Goal: Find specific page/section: Find specific page/section

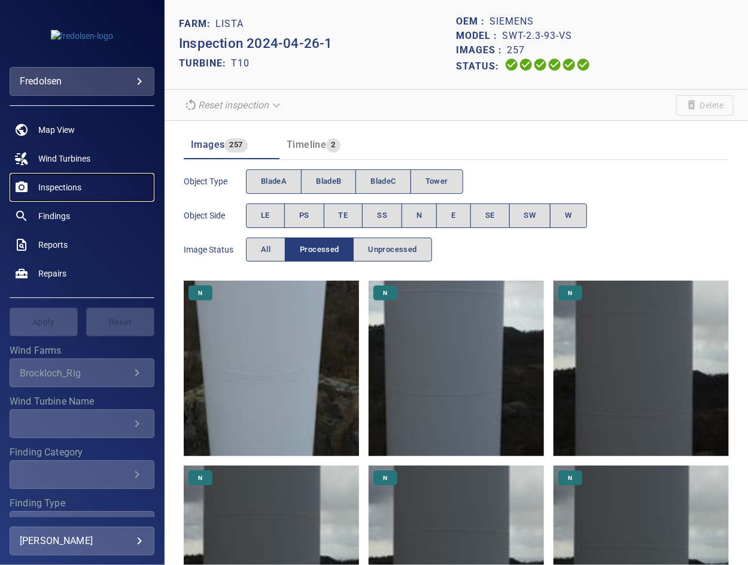
click at [53, 182] on span "Inspections" at bounding box center [59, 187] width 43 height 12
click at [381, 252] on span "Unprocessed" at bounding box center [392, 250] width 48 height 14
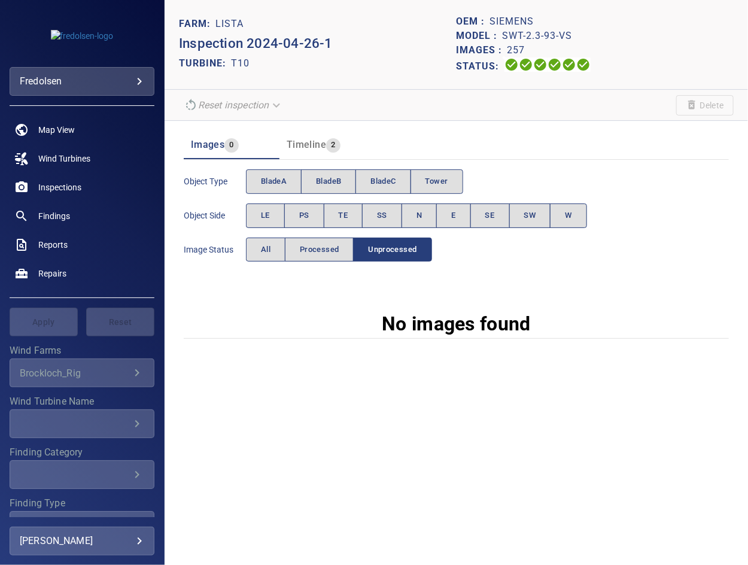
click at [168, 312] on section "Images 0 Timeline 2 Object type bladeA bladeB bladeC Tower Object Side LE PS TE…" at bounding box center [457, 239] width 584 height 237
click at [314, 253] on span "Processed" at bounding box center [319, 250] width 39 height 14
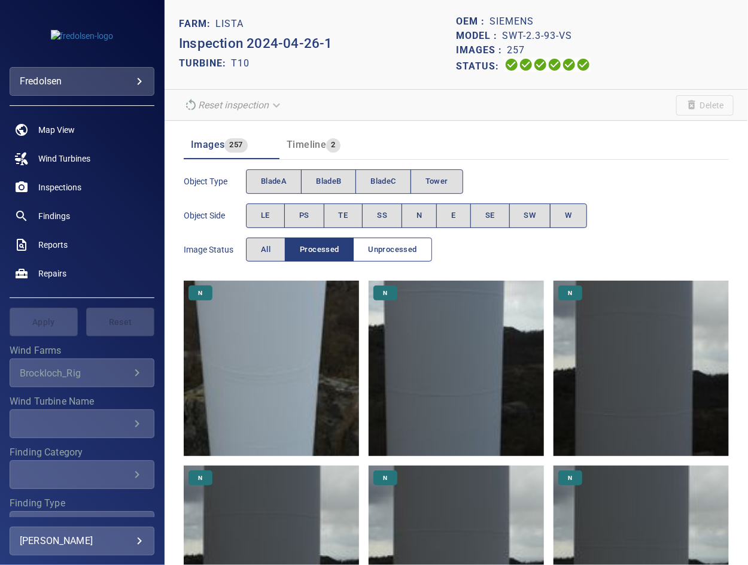
click at [388, 254] on span "Unprocessed" at bounding box center [392, 250] width 48 height 14
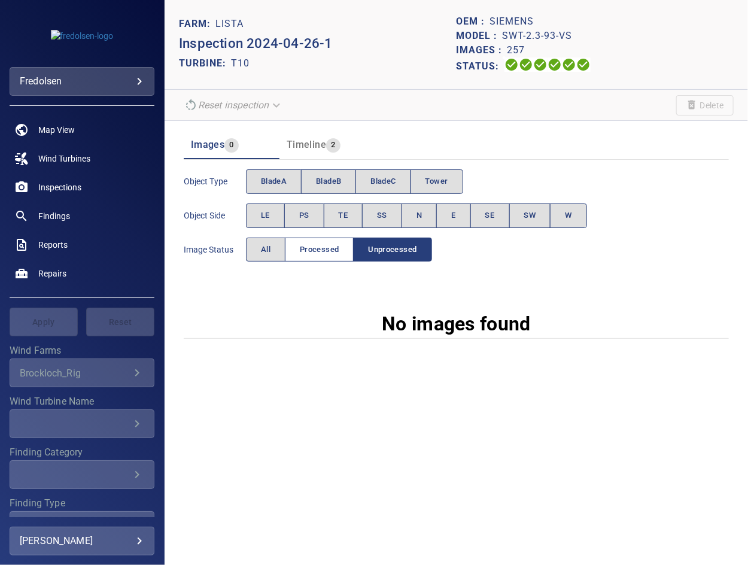
click at [311, 248] on span "Processed" at bounding box center [319, 250] width 39 height 14
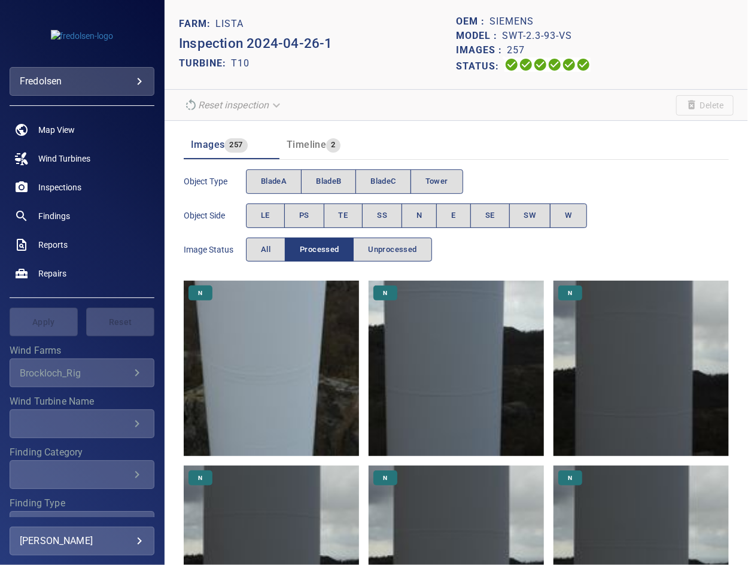
click at [448, 236] on div "Object type bladeA bladeB bladeC Tower Object Side LE PS TE SS N E SE SW W Imag…" at bounding box center [456, 216] width 545 height 102
click at [268, 212] on span "LE" at bounding box center [265, 216] width 9 height 14
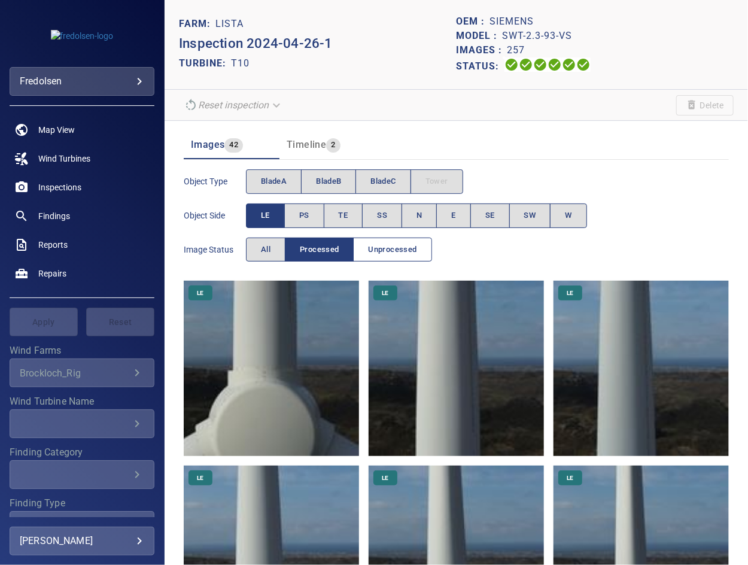
click at [373, 243] on span "Unprocessed" at bounding box center [392, 250] width 48 height 14
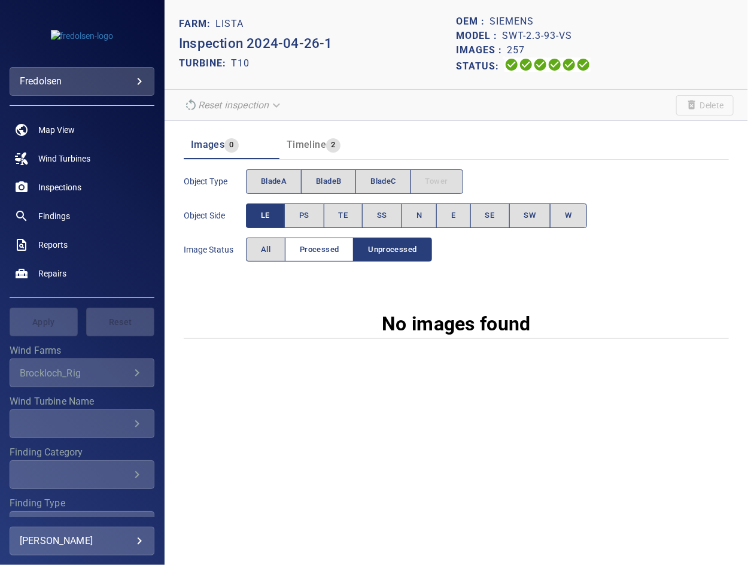
click at [317, 243] on span "Processed" at bounding box center [319, 250] width 39 height 14
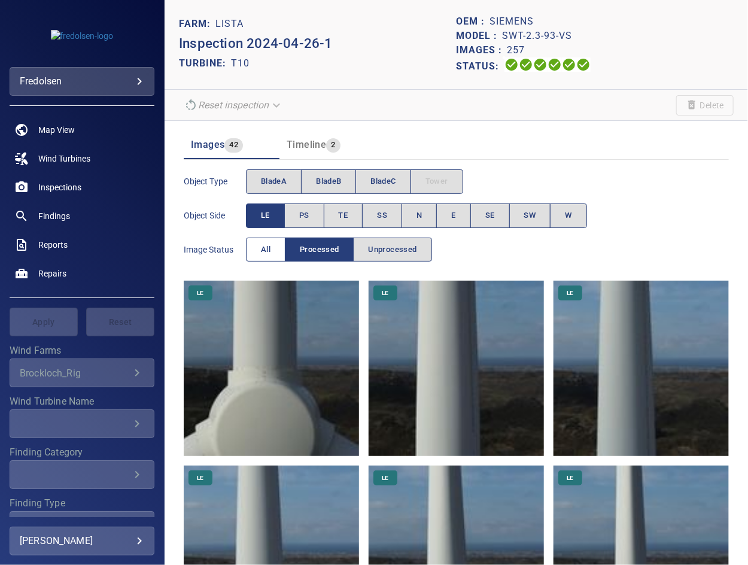
click at [268, 249] on span "All" at bounding box center [266, 250] width 10 height 14
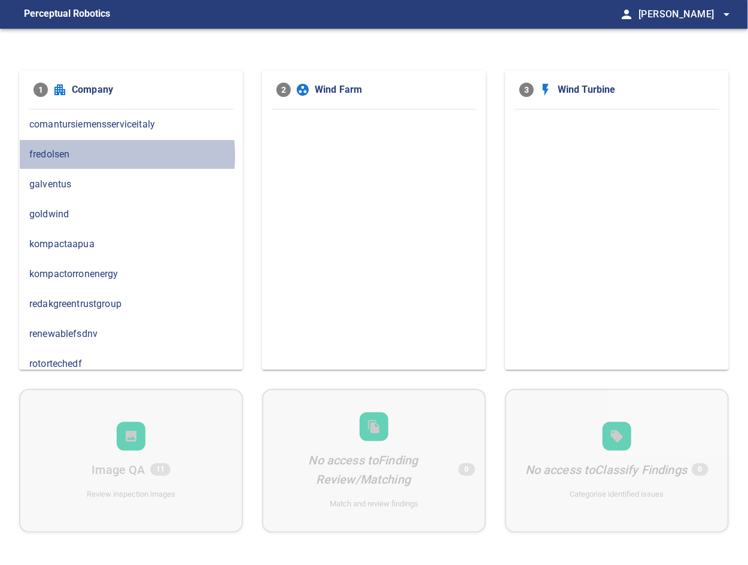
click at [96, 155] on span "fredolsen" at bounding box center [130, 154] width 203 height 14
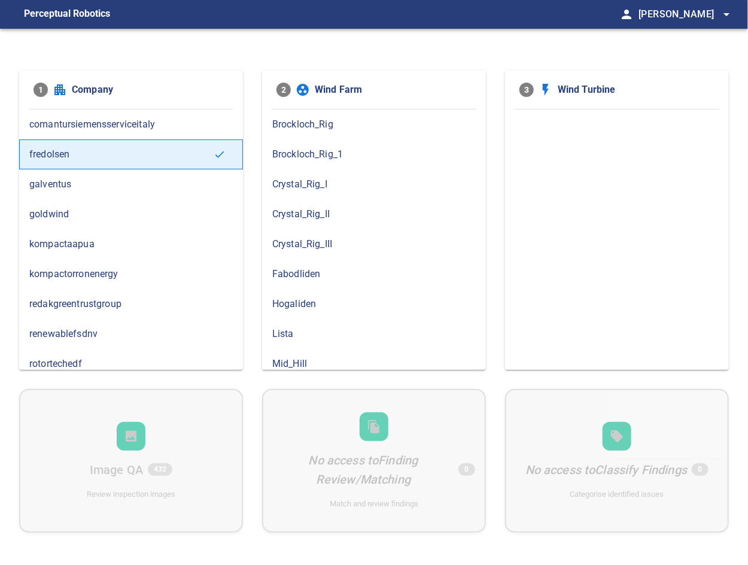
click at [275, 333] on span "Lista" at bounding box center [373, 334] width 203 height 14
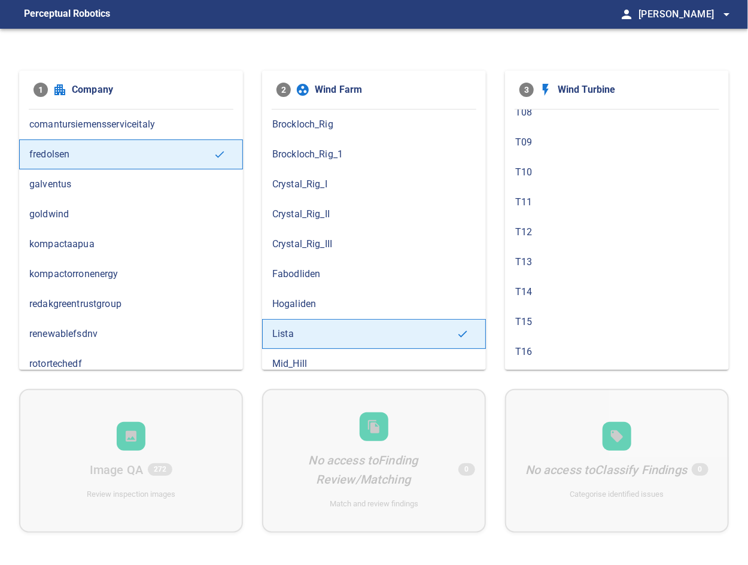
scroll to position [199, 0]
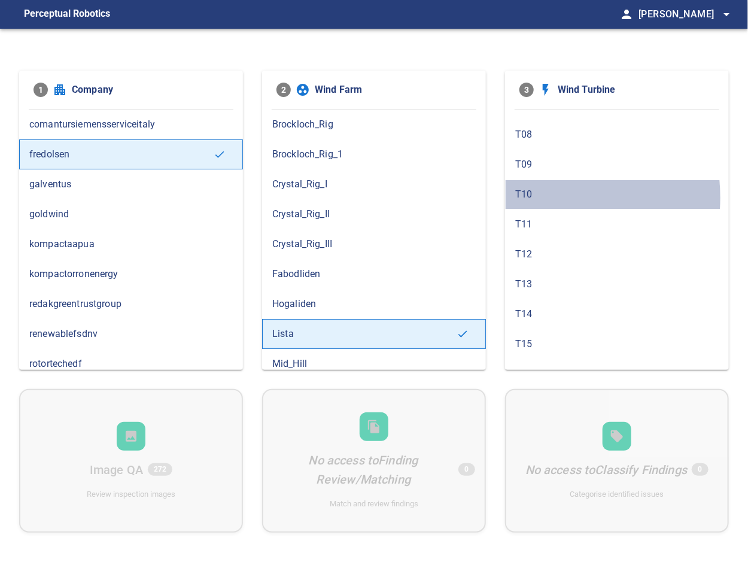
click at [530, 195] on span "T10" at bounding box center [616, 194] width 203 height 14
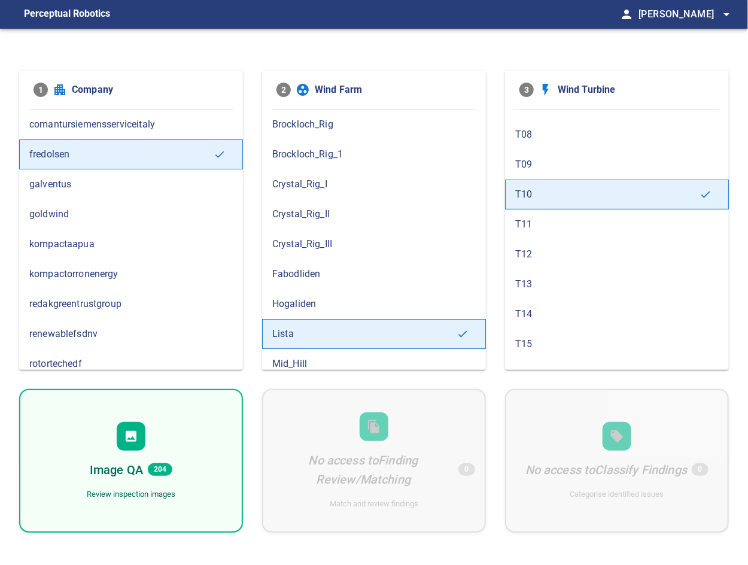
click at [545, 191] on span "T10" at bounding box center [607, 194] width 184 height 14
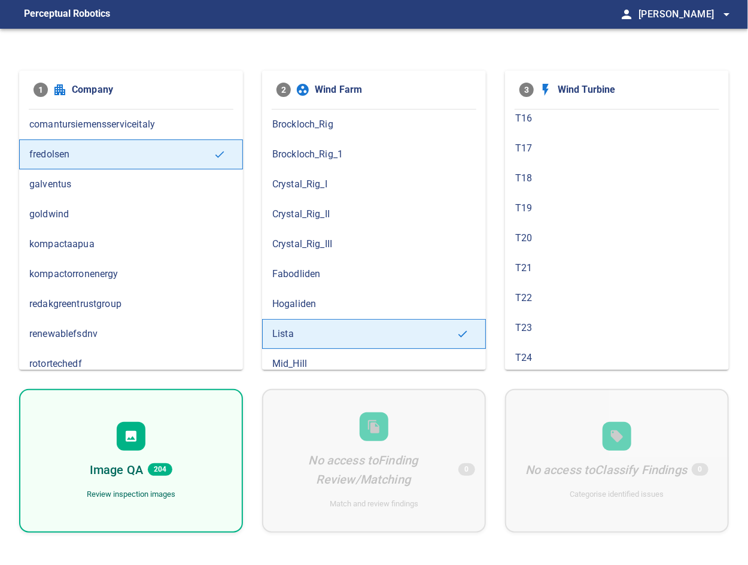
scroll to position [462, 0]
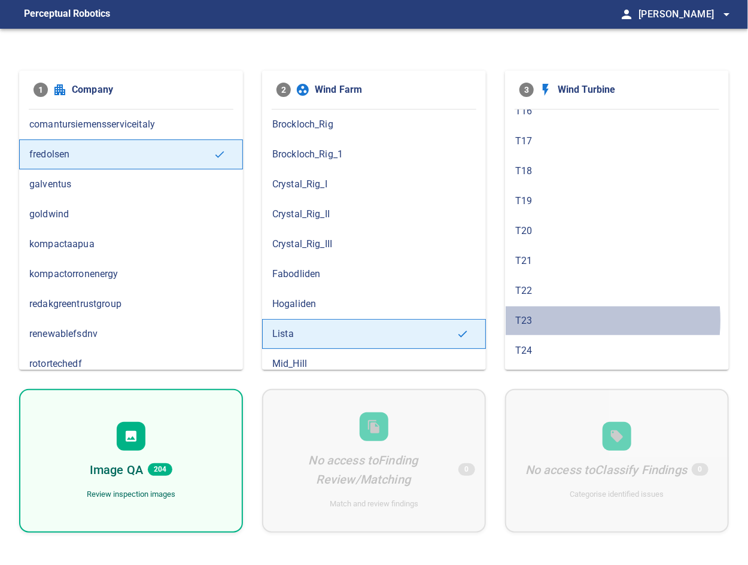
click at [549, 314] on span "T23" at bounding box center [616, 321] width 203 height 14
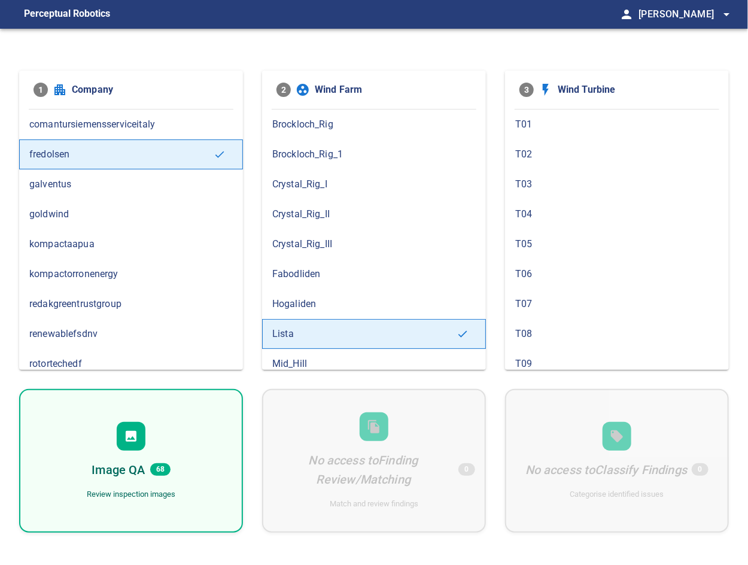
click at [126, 442] on icon at bounding box center [131, 436] width 14 height 14
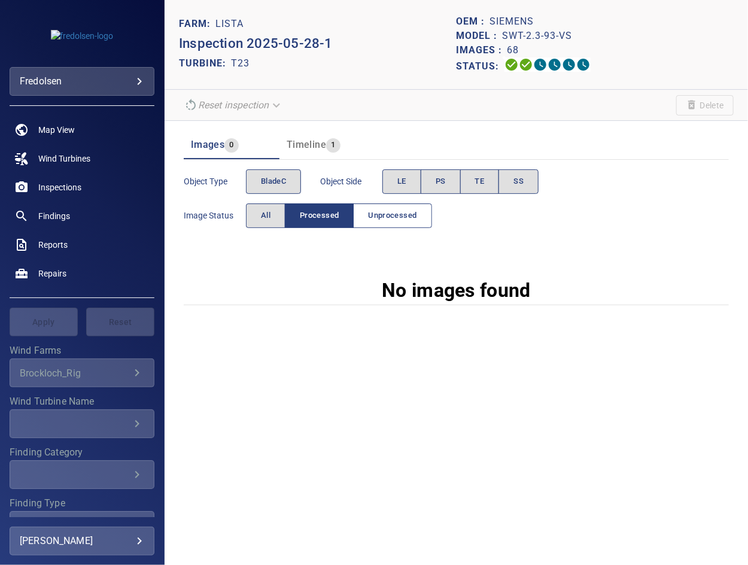
click at [369, 222] on button "Unprocessed" at bounding box center [392, 215] width 78 height 25
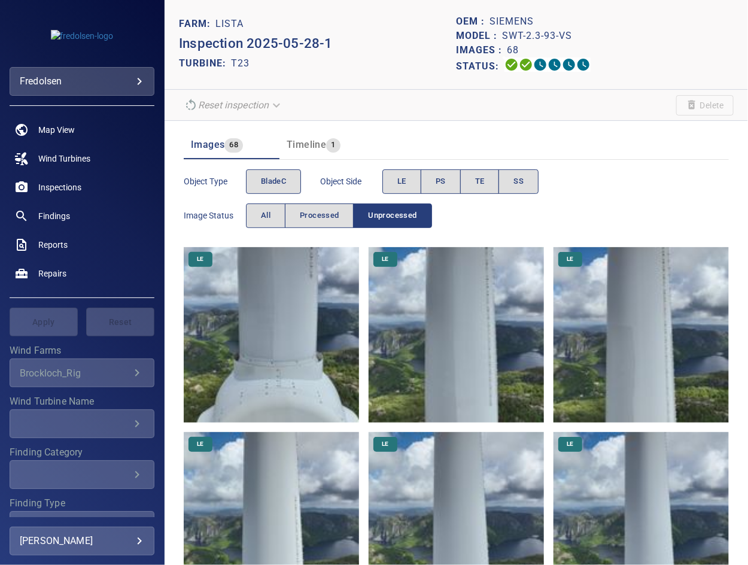
click at [339, 90] on section "Reset inspection Delete" at bounding box center [457, 105] width 584 height 31
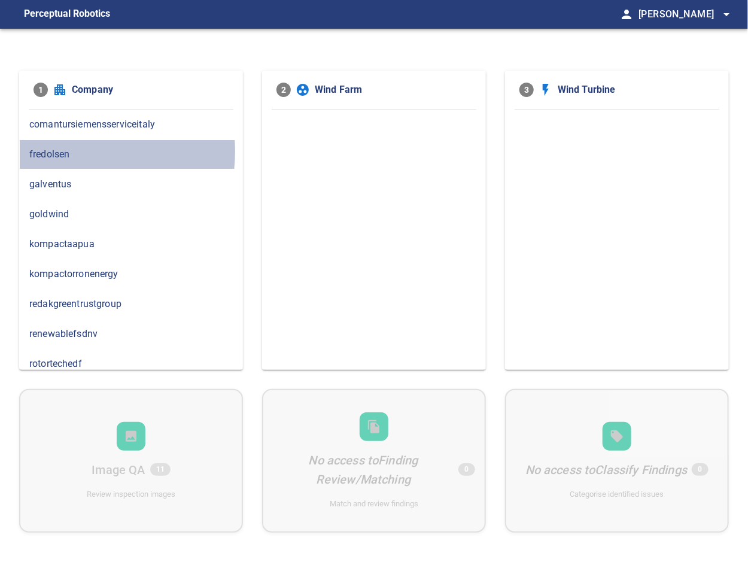
click at [72, 151] on span "fredolsen" at bounding box center [130, 154] width 203 height 14
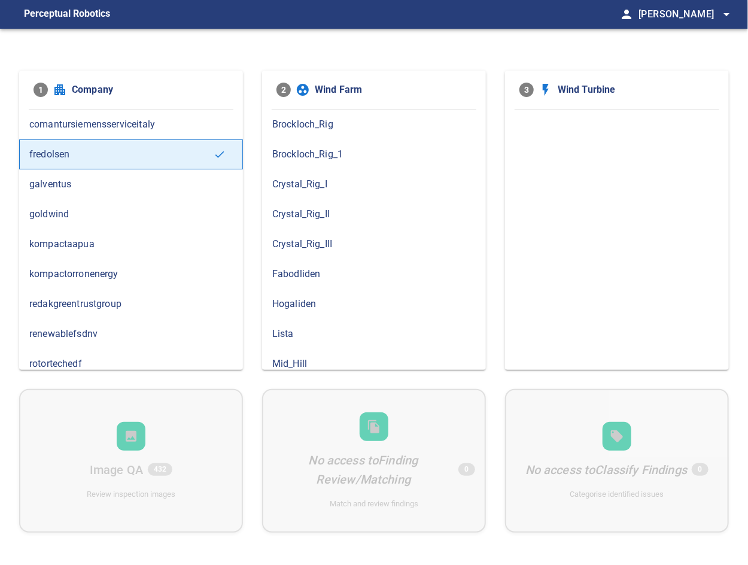
click at [302, 327] on span "Lista" at bounding box center [373, 334] width 203 height 14
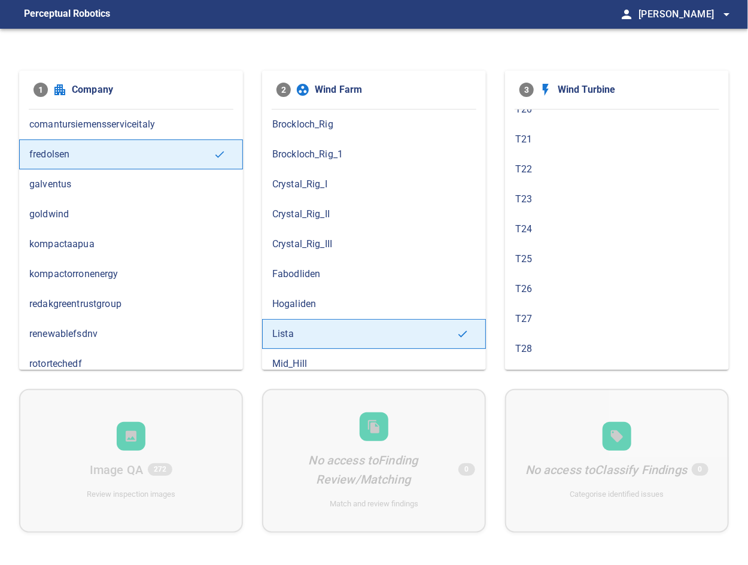
scroll to position [598, 0]
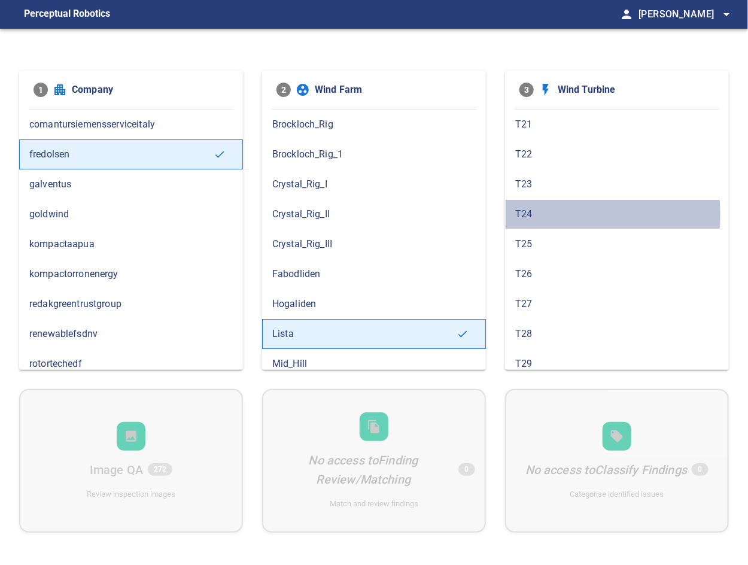
click at [530, 209] on span "T24" at bounding box center [616, 214] width 203 height 14
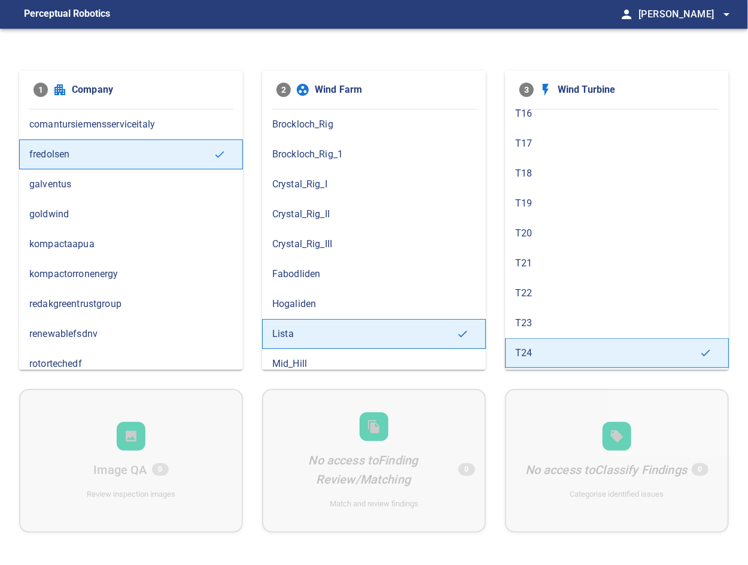
scroll to position [660, 0]
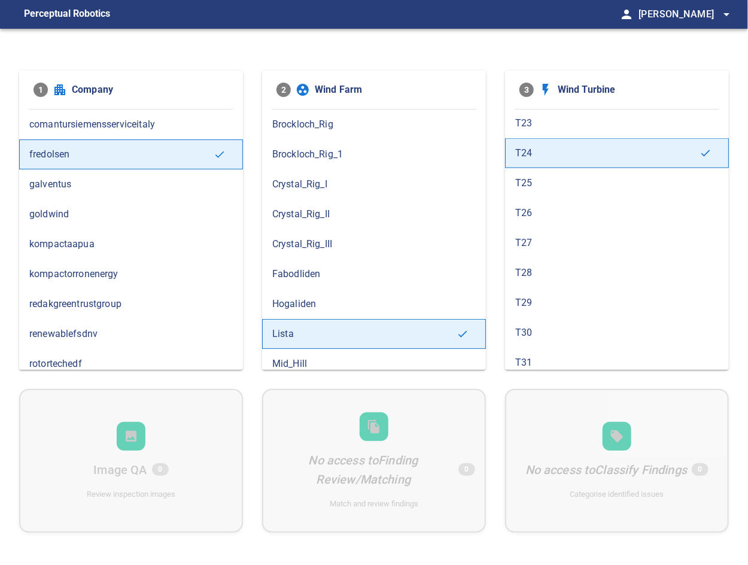
click at [545, 121] on span "T23" at bounding box center [616, 123] width 203 height 14
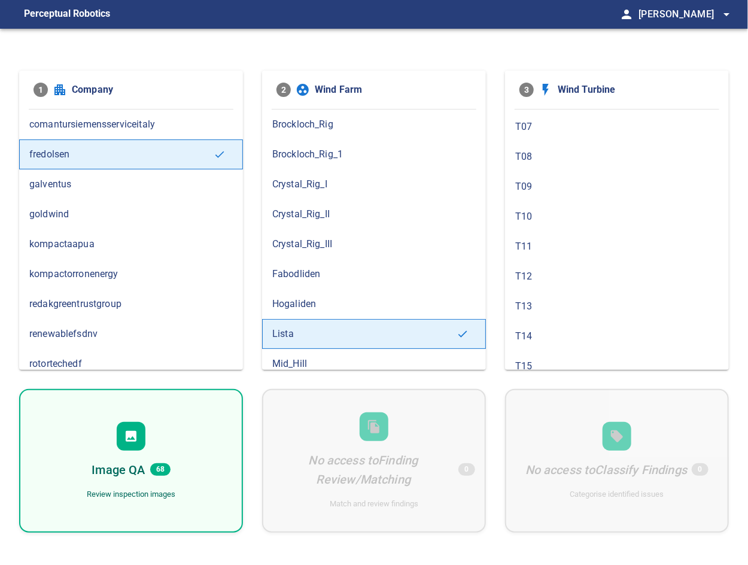
scroll to position [199, 0]
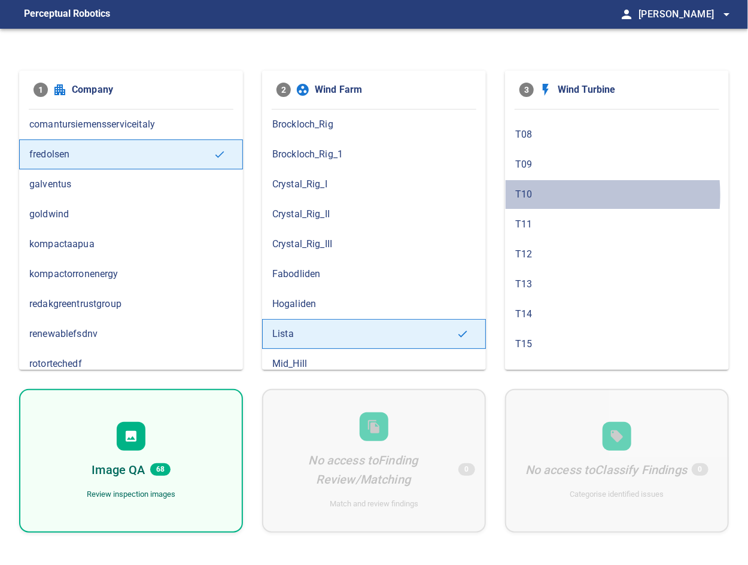
click at [545, 193] on span "T10" at bounding box center [616, 194] width 203 height 14
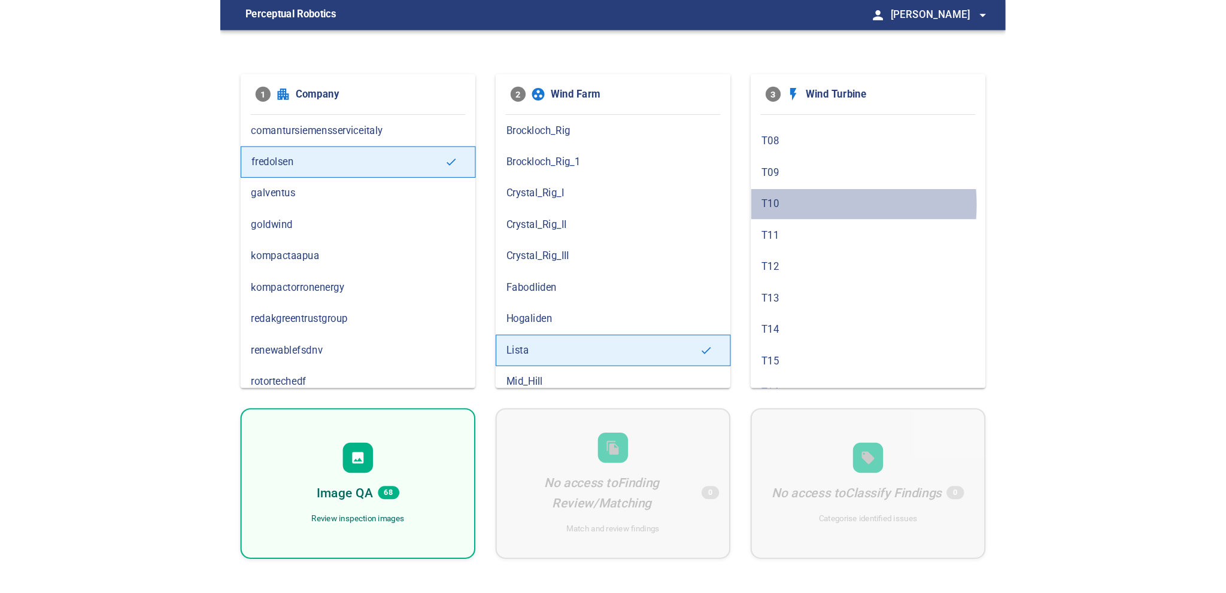
scroll to position [0, 0]
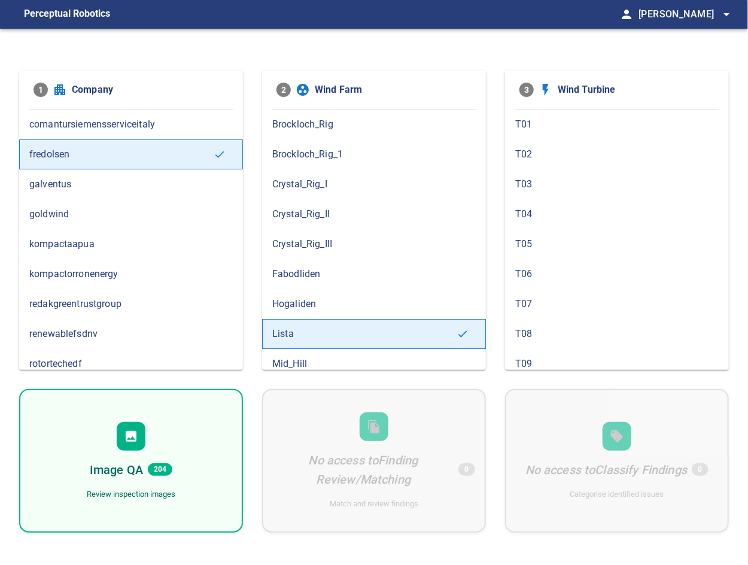
click at [136, 448] on div at bounding box center [131, 436] width 29 height 29
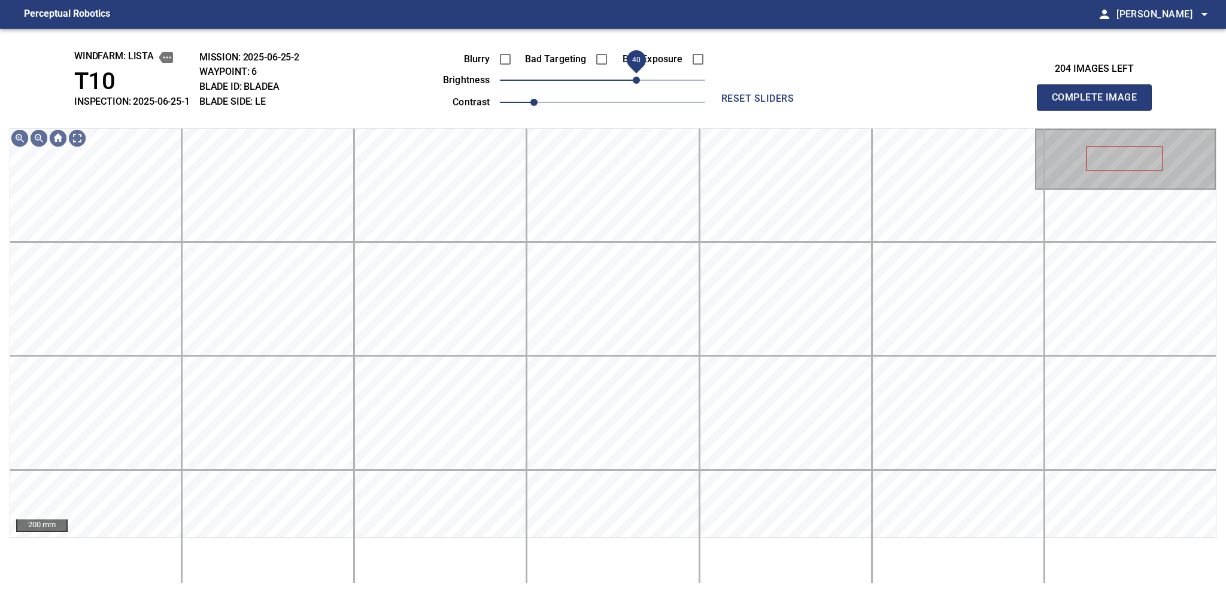
drag, startPoint x: 611, startPoint y: 82, endPoint x: 634, endPoint y: 78, distance: 23.7
click at [634, 78] on span "40" at bounding box center [636, 80] width 7 height 7
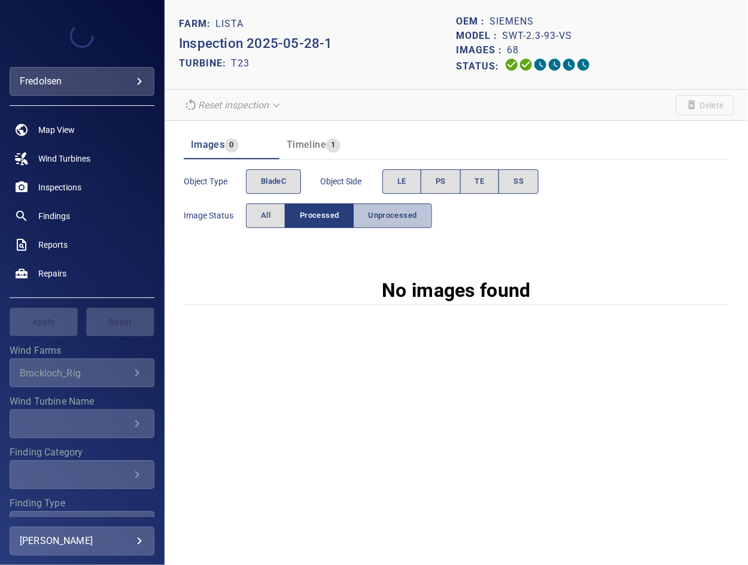
click at [394, 210] on span "Unprocessed" at bounding box center [392, 216] width 48 height 14
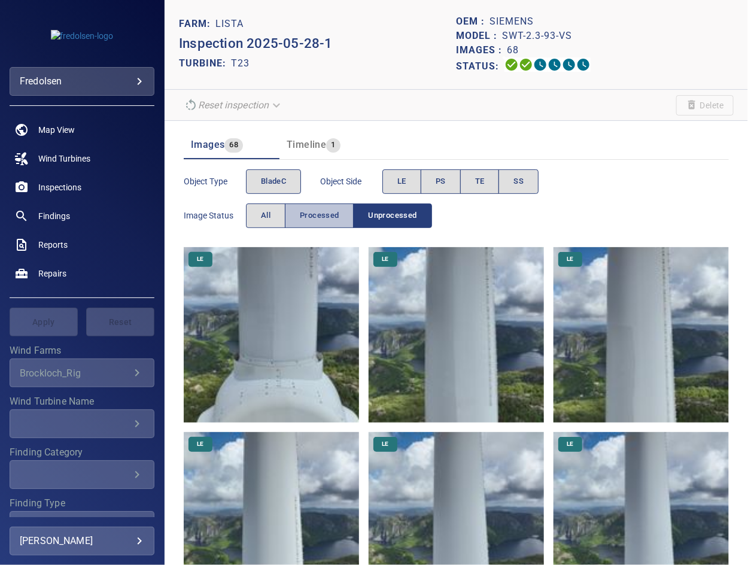
click at [323, 218] on span "Processed" at bounding box center [319, 216] width 39 height 14
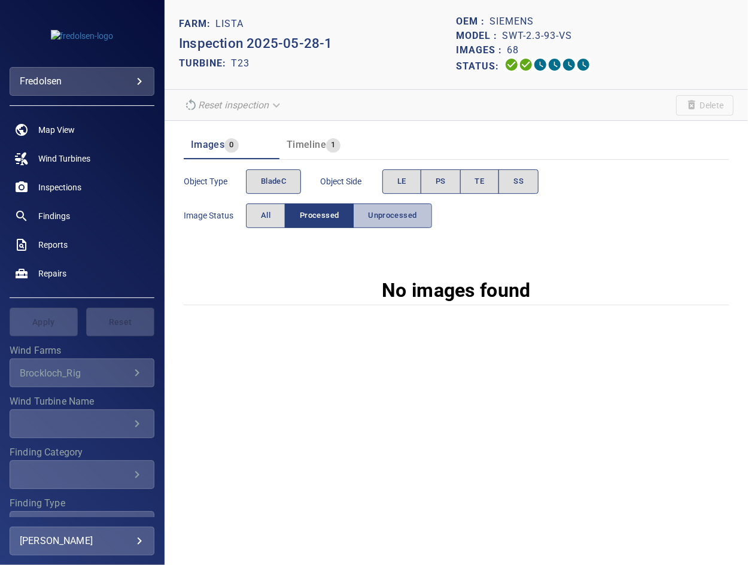
click at [379, 222] on button "Unprocessed" at bounding box center [392, 215] width 78 height 25
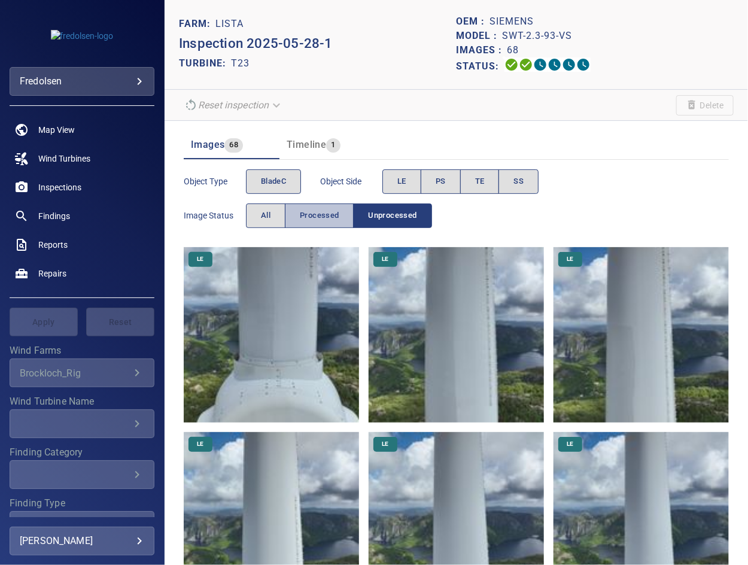
click at [320, 218] on span "Processed" at bounding box center [319, 216] width 39 height 14
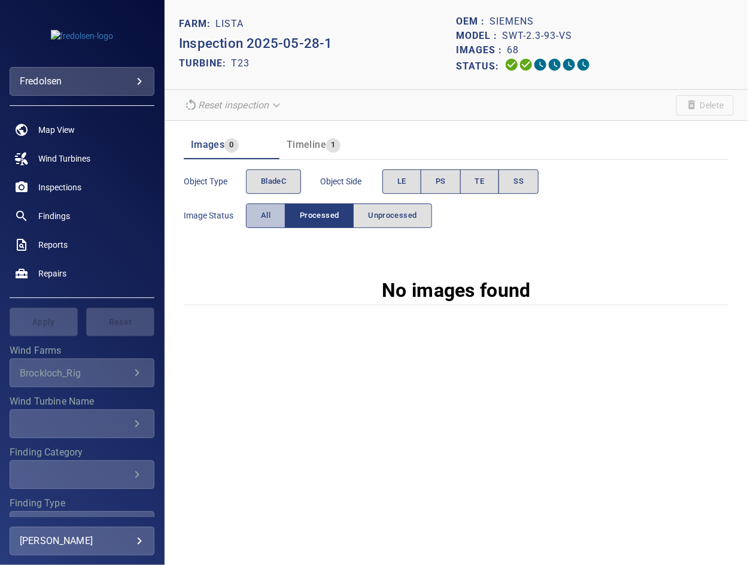
click at [271, 205] on button "All" at bounding box center [265, 215] width 39 height 25
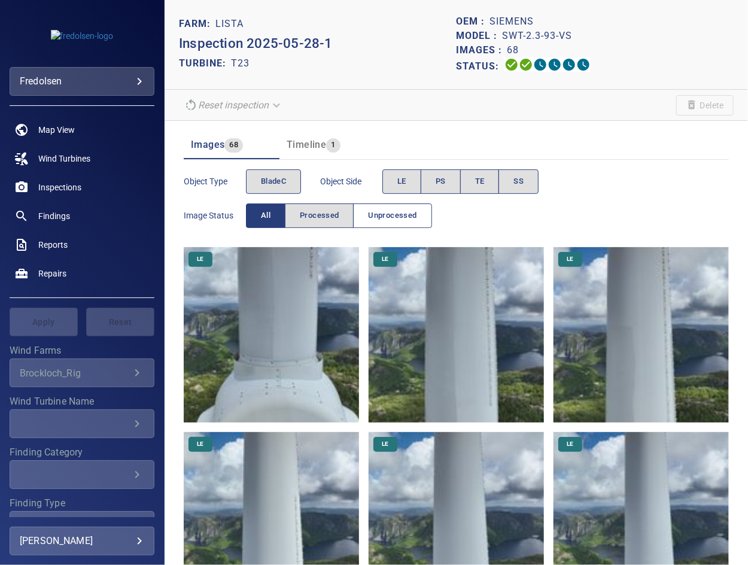
click at [406, 209] on span "Unprocessed" at bounding box center [392, 216] width 48 height 14
click at [303, 220] on span "Processed" at bounding box center [319, 216] width 39 height 14
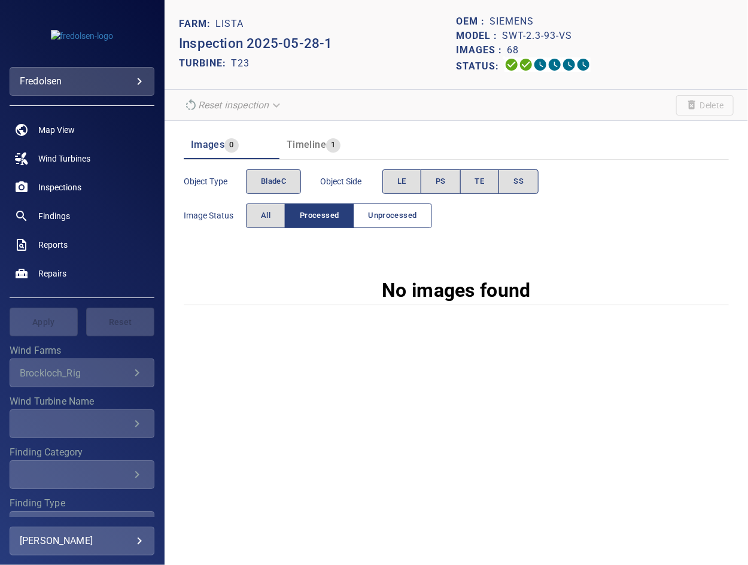
click at [375, 218] on span "Unprocessed" at bounding box center [392, 216] width 48 height 14
